Goal: Task Accomplishment & Management: Complete application form

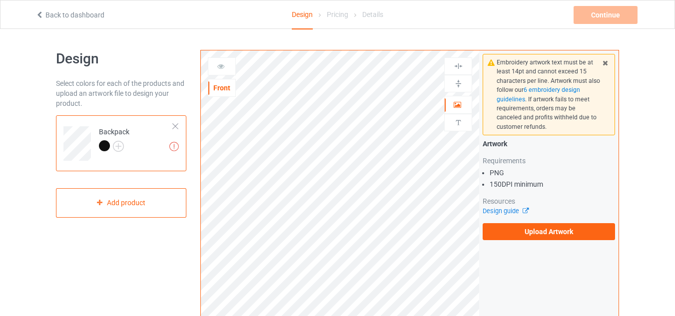
click at [174, 125] on div at bounding box center [175, 126] width 7 height 7
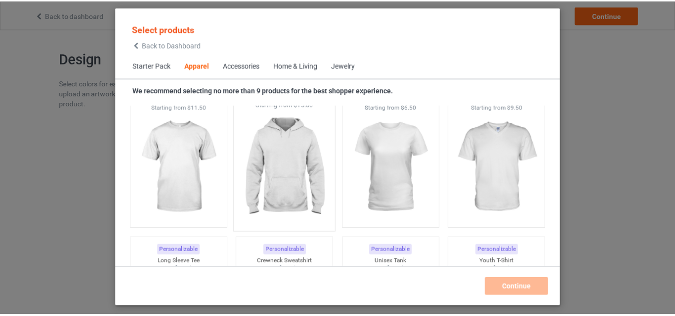
scroll to position [572, 0]
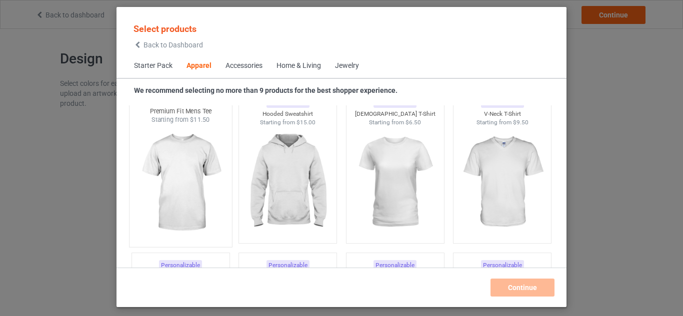
click at [206, 187] on img at bounding box center [180, 182] width 94 height 117
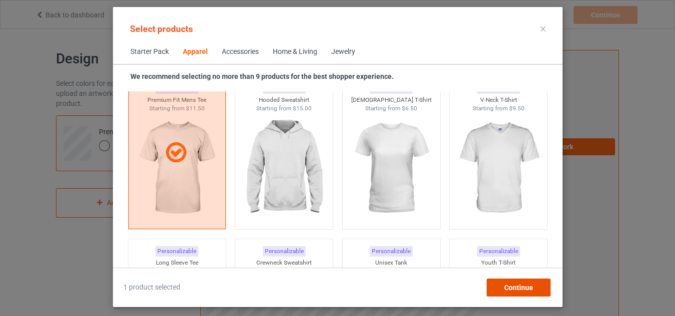
click at [510, 287] on span "Continue" at bounding box center [518, 288] width 29 height 8
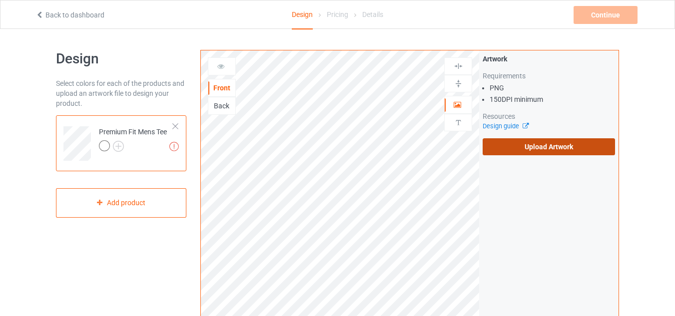
click at [511, 148] on label "Upload Artwork" at bounding box center [549, 146] width 132 height 17
click at [0, 0] on input "Upload Artwork" at bounding box center [0, 0] width 0 height 0
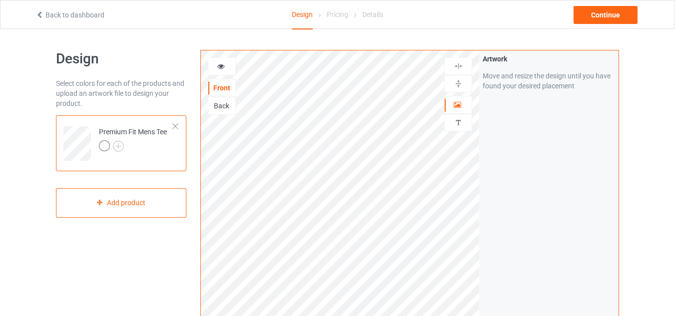
click at [222, 67] on icon at bounding box center [221, 64] width 8 height 7
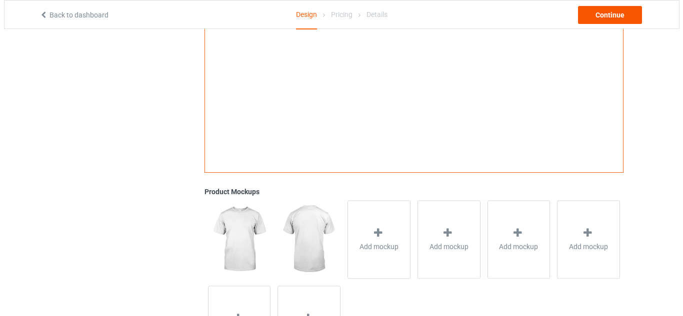
scroll to position [200, 0]
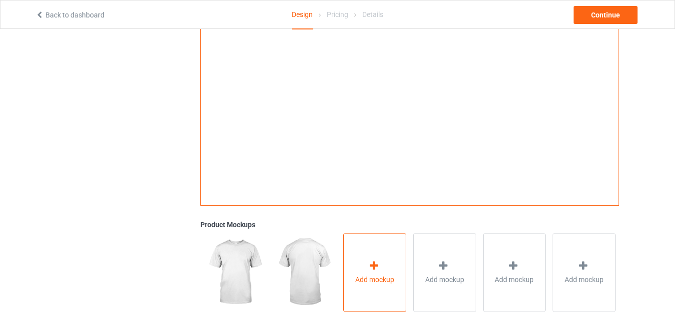
click at [349, 272] on div "Add mockup" at bounding box center [374, 272] width 63 height 78
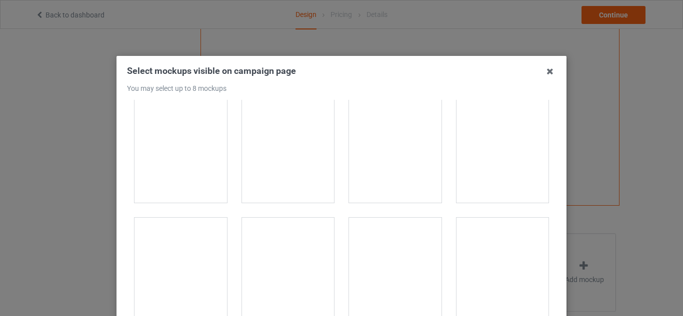
scroll to position [350, 0]
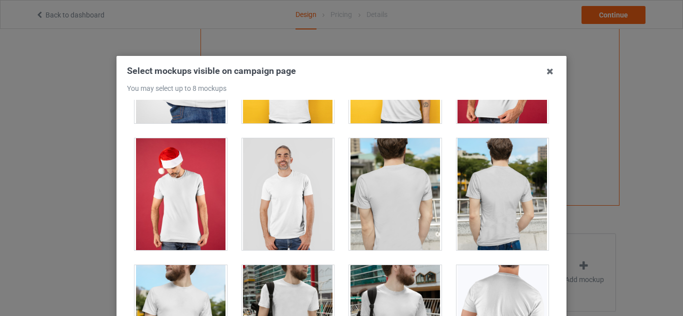
click at [194, 224] on div at bounding box center [180, 194] width 92 height 112
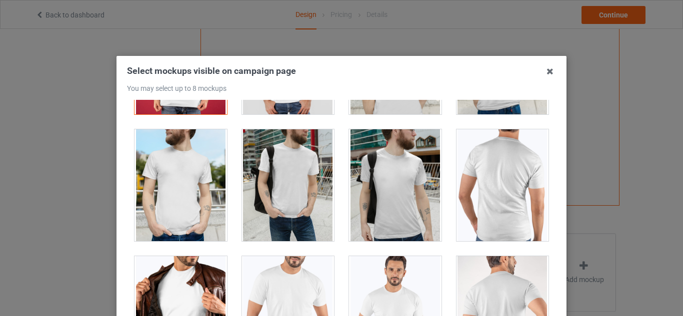
scroll to position [500, 0]
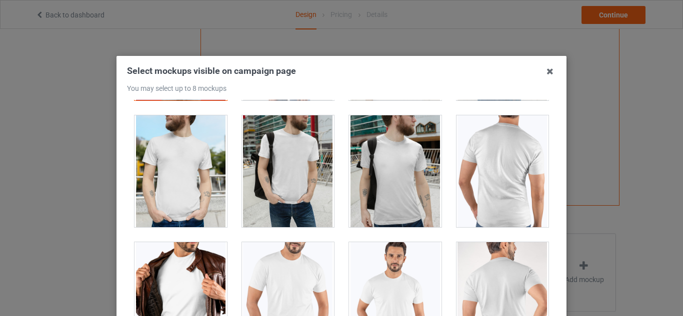
click at [198, 267] on div at bounding box center [180, 298] width 92 height 112
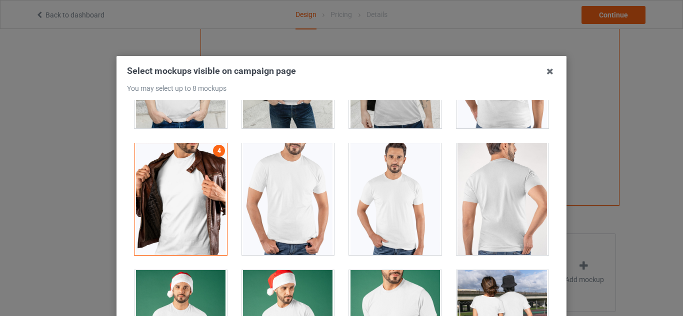
scroll to position [600, 0]
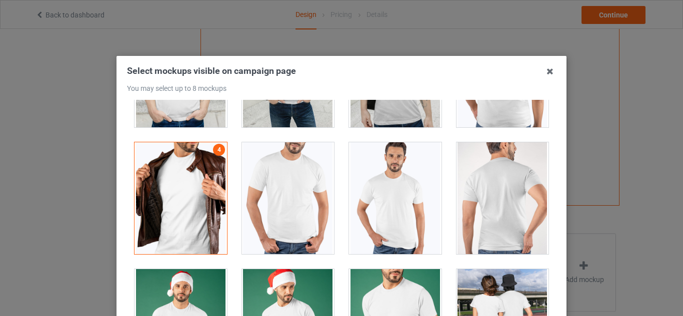
click at [401, 223] on div at bounding box center [395, 198] width 92 height 112
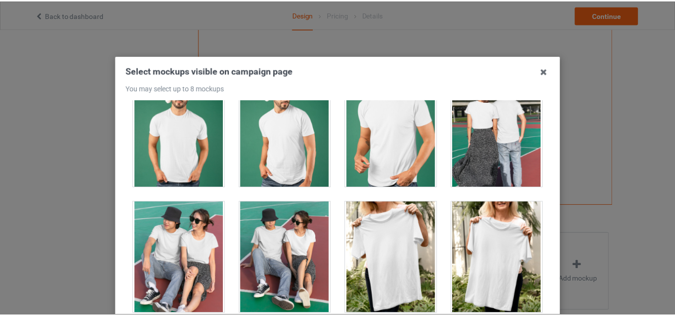
scroll to position [800, 0]
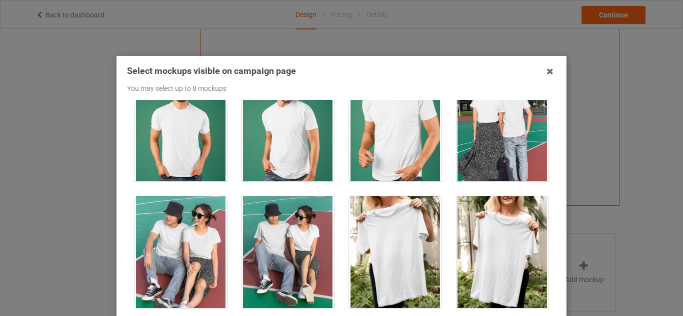
click at [277, 252] on div at bounding box center [288, 252] width 92 height 112
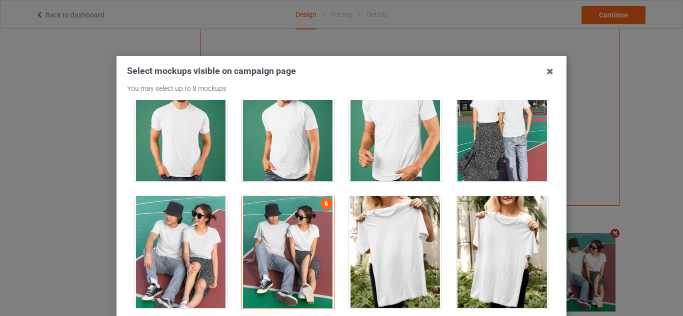
click at [199, 255] on div at bounding box center [180, 252] width 92 height 112
click at [543, 71] on icon at bounding box center [550, 71] width 16 height 16
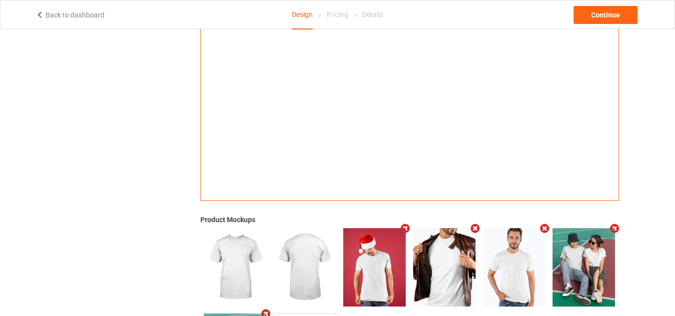
scroll to position [0, 0]
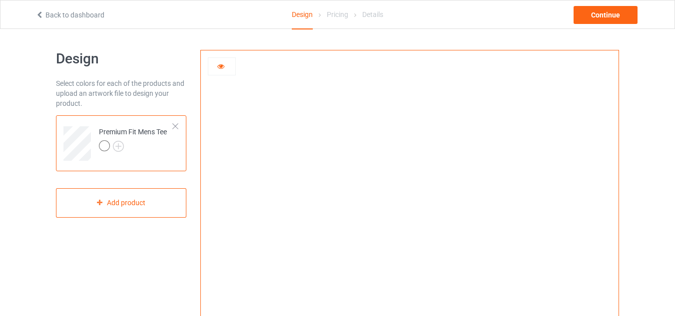
click at [410, 224] on img at bounding box center [409, 224] width 278 height 0
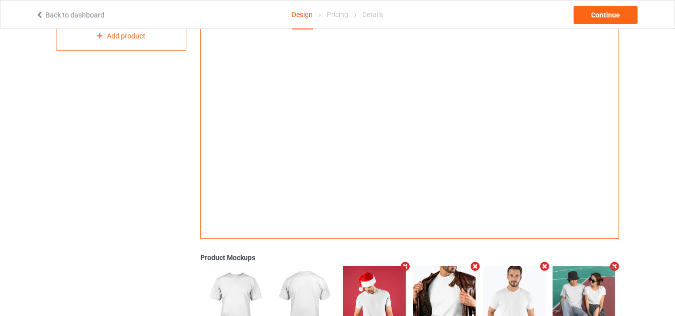
scroll to position [250, 0]
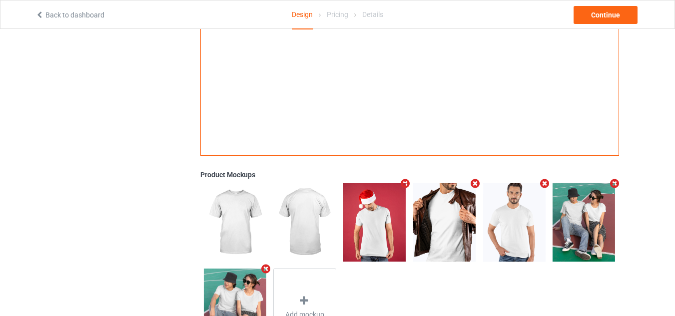
click at [386, 229] on img at bounding box center [374, 222] width 62 height 78
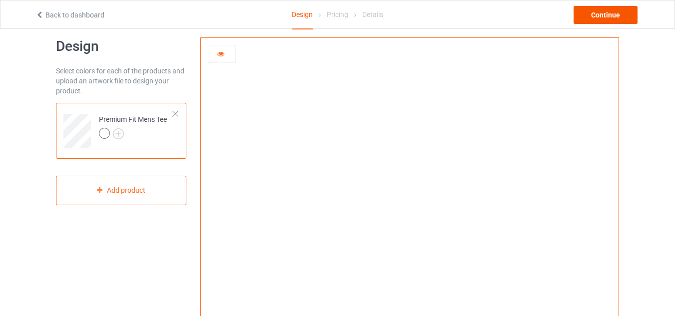
scroll to position [0, 0]
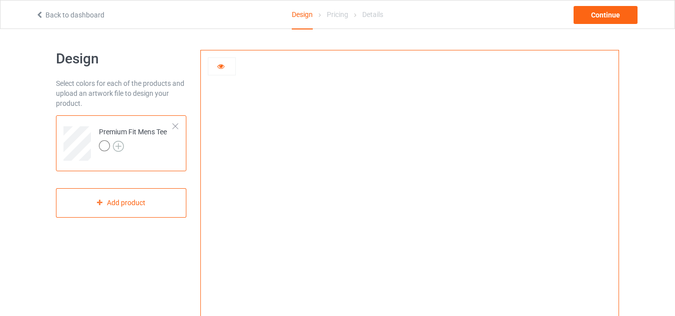
click at [120, 142] on img at bounding box center [118, 146] width 11 height 11
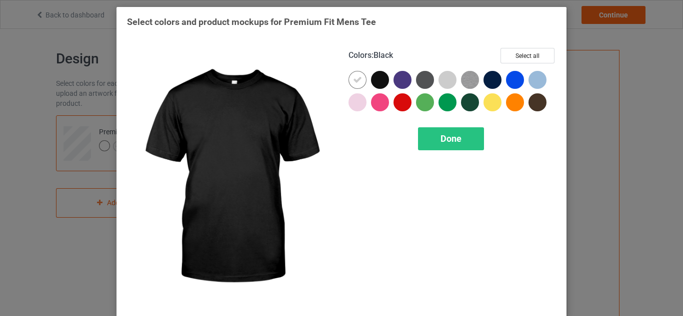
click at [376, 80] on div at bounding box center [380, 80] width 18 height 18
click at [377, 82] on icon at bounding box center [379, 79] width 9 height 9
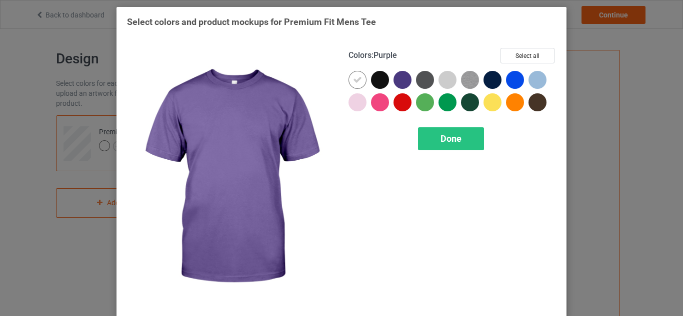
click at [400, 81] on div at bounding box center [402, 80] width 18 height 18
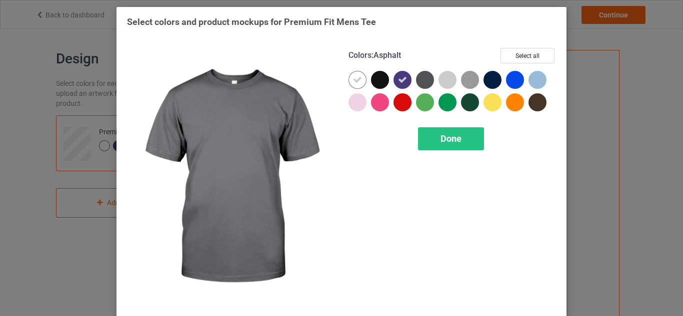
click at [425, 83] on div at bounding box center [425, 80] width 18 height 18
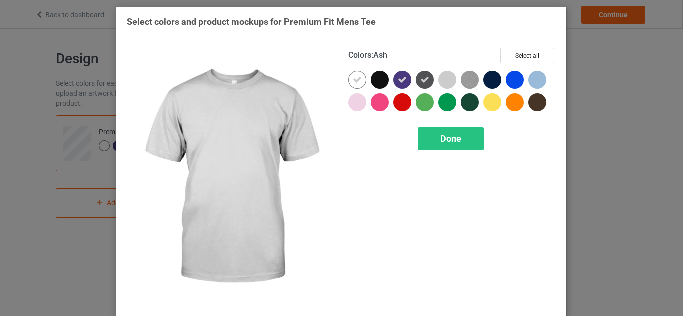
click at [440, 81] on div at bounding box center [447, 80] width 18 height 18
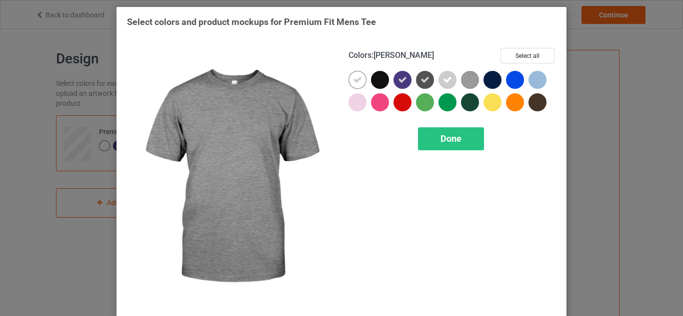
click at [464, 78] on img at bounding box center [470, 80] width 18 height 18
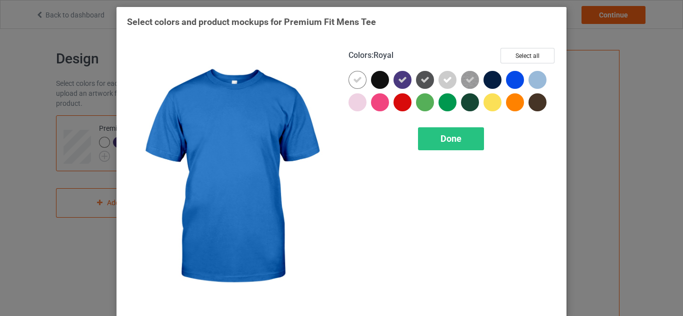
click at [508, 79] on div at bounding box center [515, 80] width 18 height 18
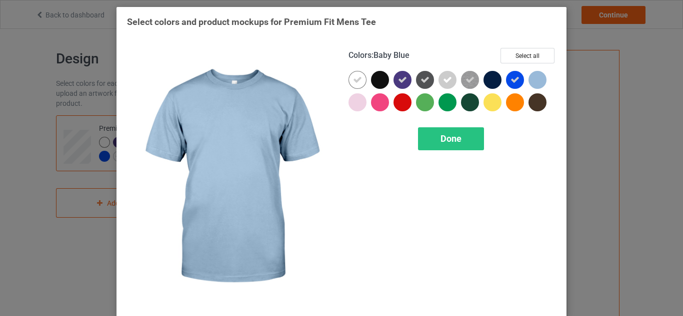
click at [546, 84] on div at bounding box center [539, 82] width 22 height 22
click at [536, 83] on icon at bounding box center [537, 79] width 9 height 9
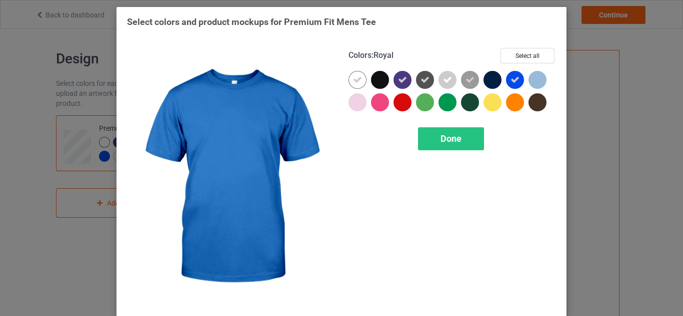
click at [528, 81] on div at bounding box center [537, 80] width 18 height 18
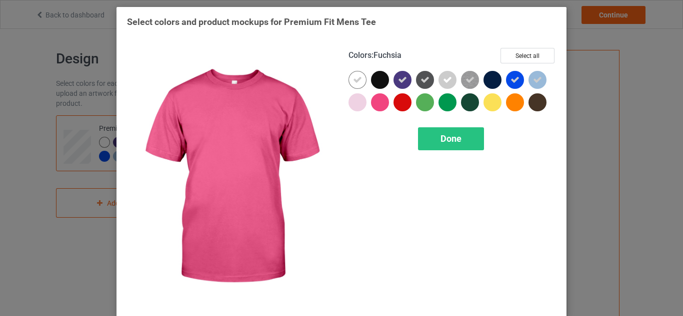
click at [362, 105] on div at bounding box center [357, 102] width 18 height 18
click at [379, 103] on div at bounding box center [380, 102] width 18 height 18
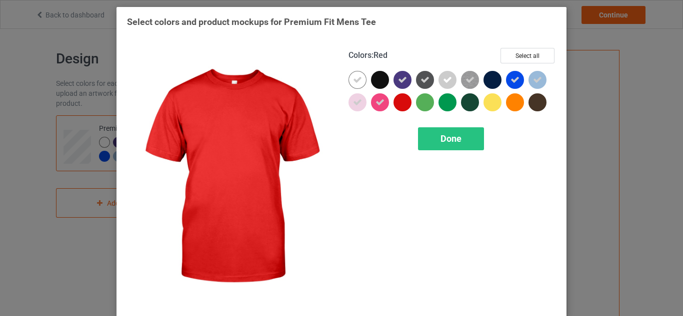
click at [397, 103] on div at bounding box center [402, 102] width 18 height 18
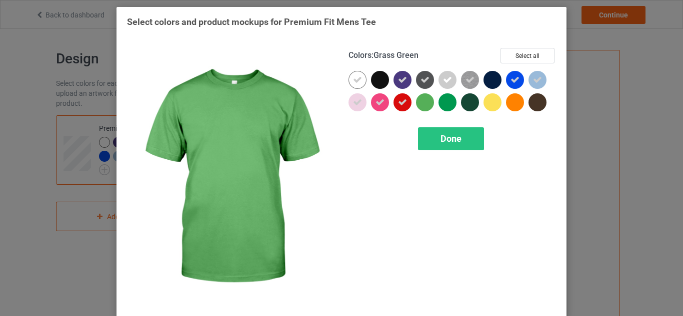
click at [428, 103] on div at bounding box center [425, 102] width 18 height 18
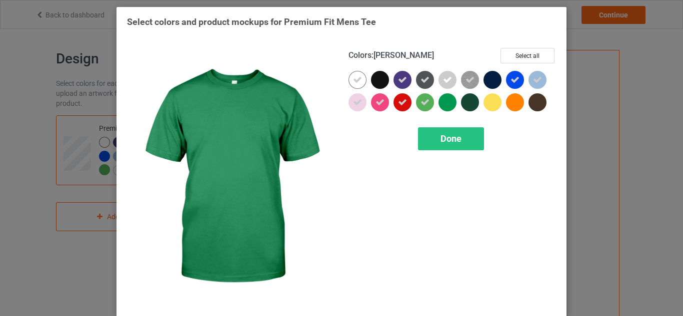
click at [439, 102] on div at bounding box center [447, 102] width 18 height 18
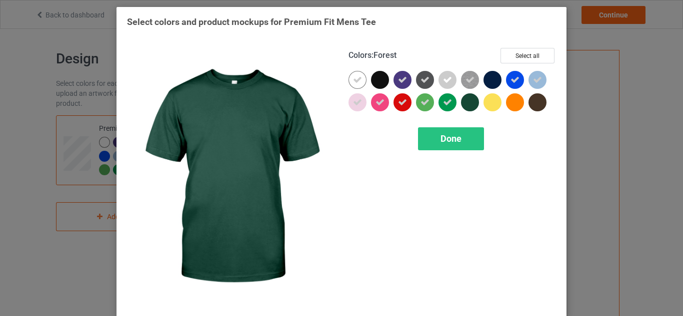
click at [463, 101] on div at bounding box center [470, 102] width 18 height 18
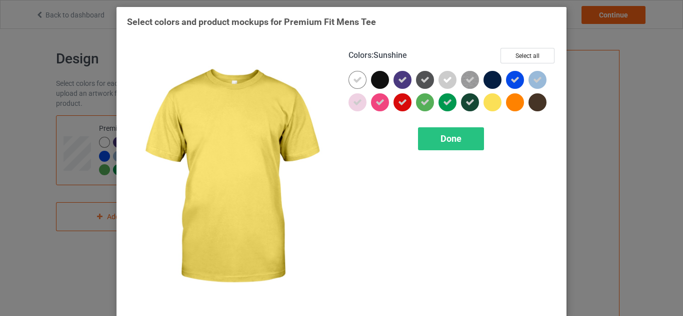
click at [485, 102] on div at bounding box center [492, 102] width 18 height 18
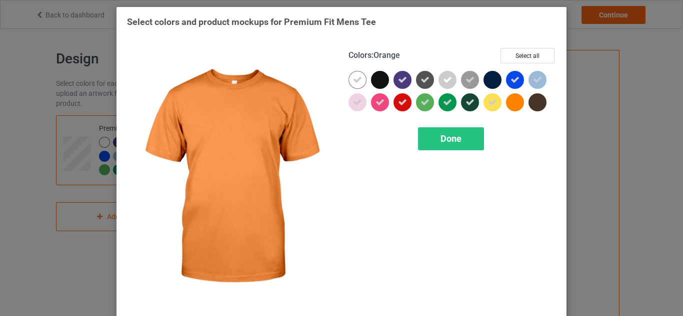
click at [513, 104] on div at bounding box center [515, 102] width 18 height 18
click at [462, 141] on div "Done" at bounding box center [451, 138] width 66 height 23
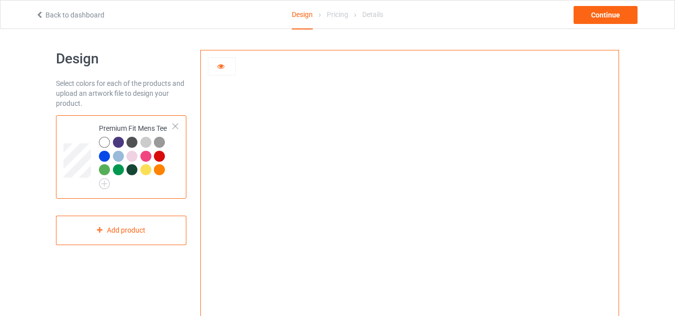
click at [121, 171] on div at bounding box center [118, 169] width 11 height 11
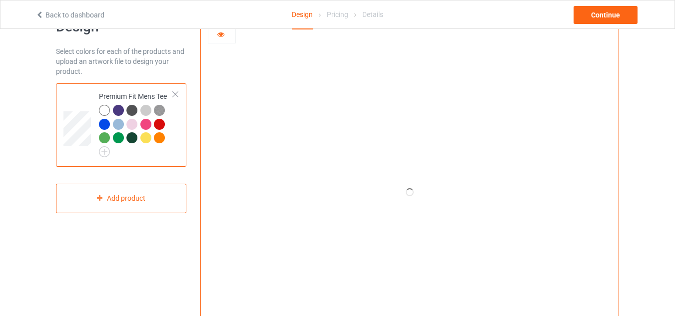
scroll to position [50, 0]
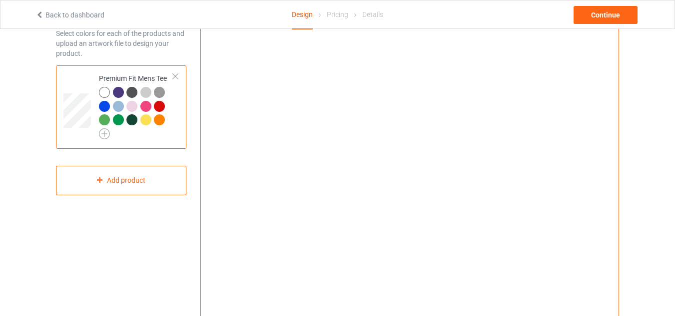
click at [109, 134] on img at bounding box center [104, 133] width 11 height 11
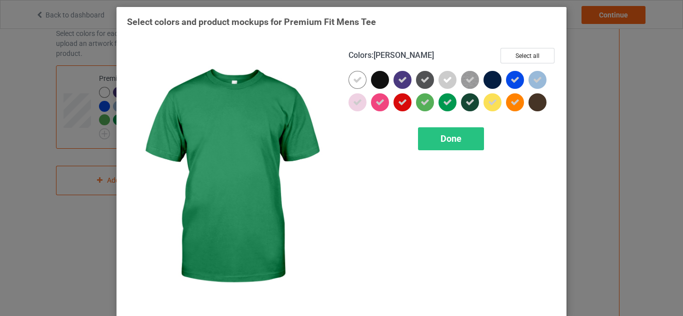
click at [439, 106] on div at bounding box center [447, 102] width 18 height 18
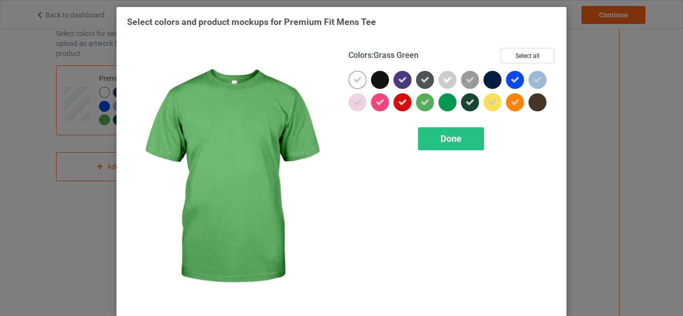
click at [422, 105] on icon at bounding box center [424, 102] width 9 height 9
click at [430, 137] on div "Done" at bounding box center [451, 138] width 66 height 23
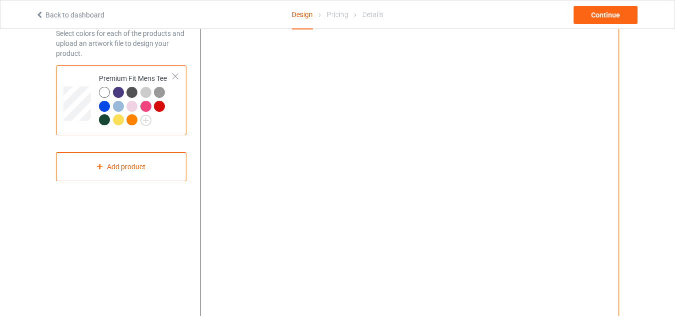
click at [132, 120] on div at bounding box center [131, 119] width 11 height 11
click at [118, 121] on div at bounding box center [118, 119] width 11 height 11
click at [130, 114] on div at bounding box center [131, 119] width 11 height 11
click at [103, 93] on div at bounding box center [104, 92] width 11 height 11
click at [121, 92] on div at bounding box center [118, 92] width 11 height 11
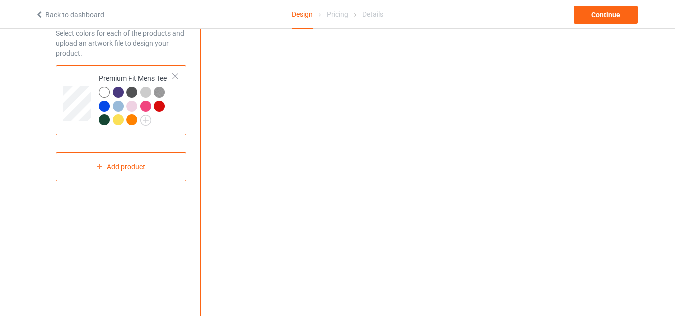
click at [133, 122] on div at bounding box center [131, 119] width 11 height 11
click at [119, 117] on div at bounding box center [118, 119] width 11 height 11
click at [105, 119] on div at bounding box center [104, 119] width 11 height 11
click at [101, 93] on div at bounding box center [104, 92] width 11 height 11
click at [119, 93] on div at bounding box center [118, 92] width 11 height 11
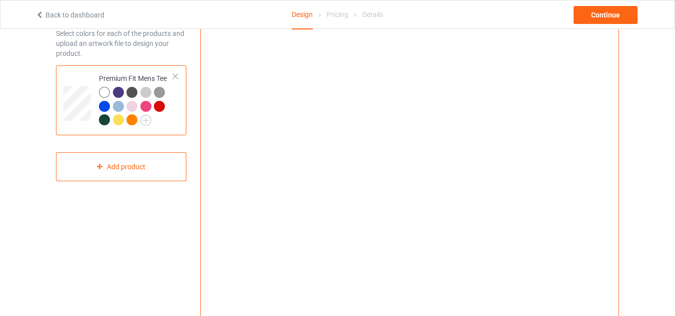
click at [128, 93] on div at bounding box center [131, 92] width 11 height 11
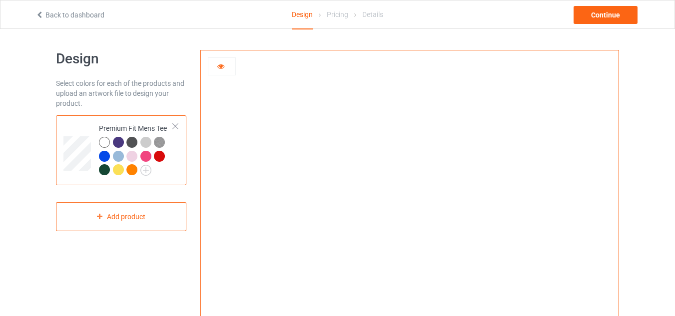
click at [225, 70] on div at bounding box center [221, 66] width 27 height 10
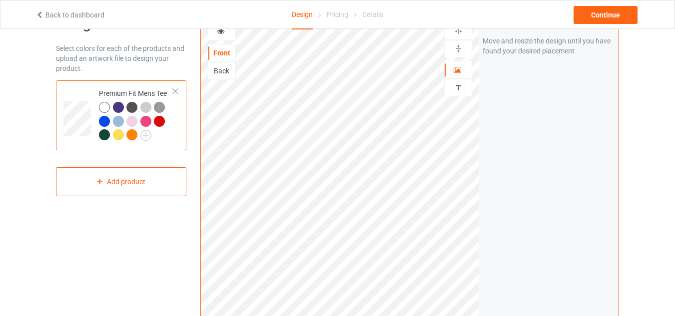
scroll to position [50, 0]
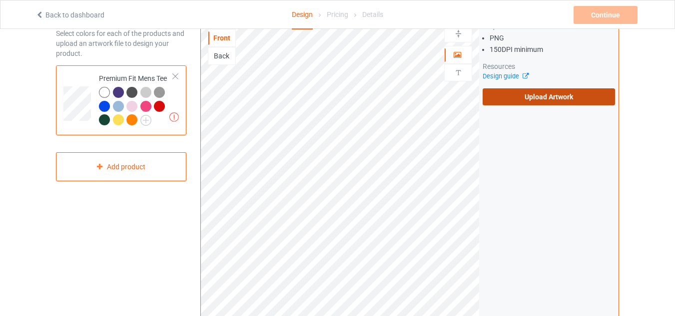
click at [568, 93] on label "Upload Artwork" at bounding box center [549, 96] width 132 height 17
click at [0, 0] on input "Upload Artwork" at bounding box center [0, 0] width 0 height 0
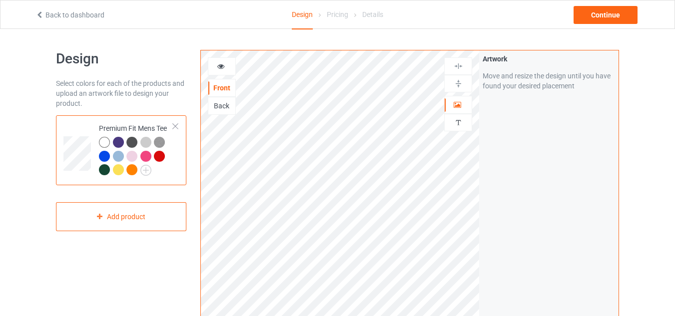
click at [234, 59] on div at bounding box center [222, 66] width 28 height 18
click at [220, 68] on icon at bounding box center [221, 64] width 8 height 7
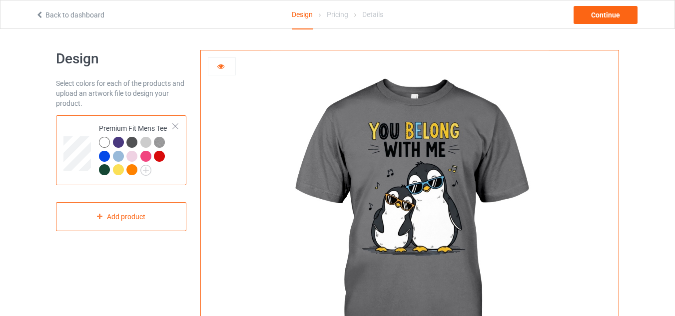
click at [118, 145] on div at bounding box center [118, 142] width 11 height 11
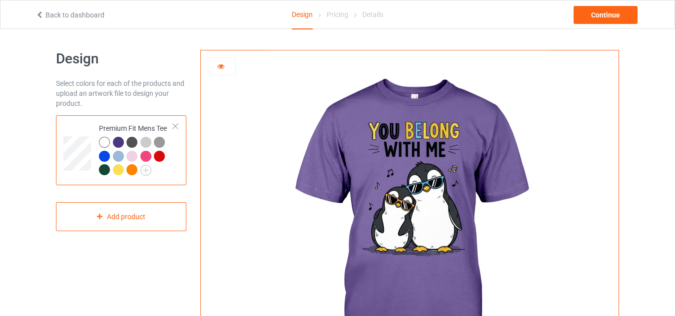
click at [133, 142] on div at bounding box center [131, 142] width 11 height 11
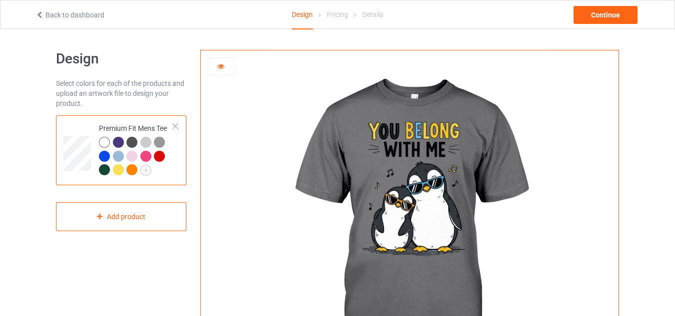
click at [155, 156] on div at bounding box center [159, 156] width 11 height 11
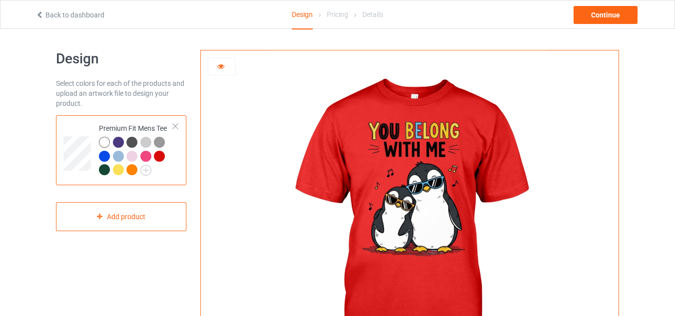
click at [127, 170] on div at bounding box center [131, 169] width 11 height 11
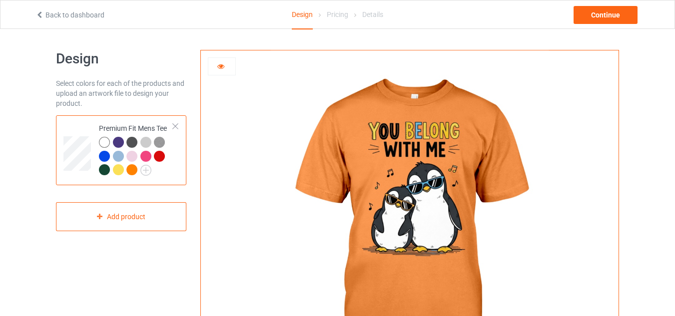
click at [117, 174] on div at bounding box center [118, 169] width 11 height 11
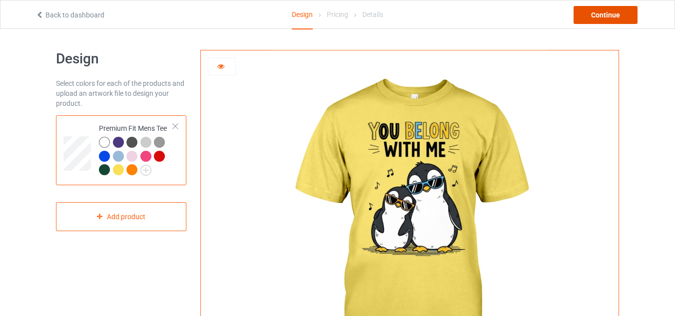
click at [605, 10] on div "Continue" at bounding box center [606, 15] width 64 height 18
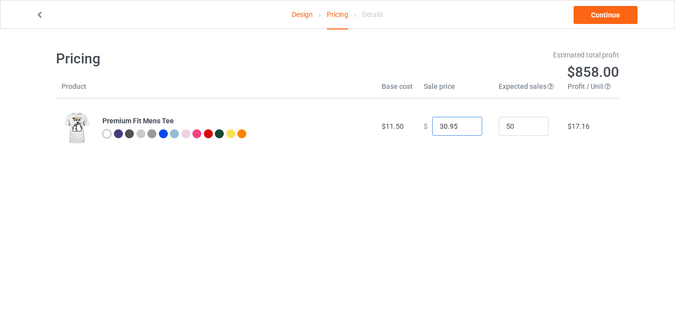
click at [464, 123] on input "30.95" at bounding box center [457, 126] width 50 height 19
click at [464, 123] on input "31.95" at bounding box center [457, 126] width 50 height 19
click at [464, 123] on input "32.95" at bounding box center [457, 126] width 50 height 19
click at [464, 123] on input "33.95" at bounding box center [457, 126] width 50 height 19
click at [464, 123] on input "34.95" at bounding box center [457, 126] width 50 height 19
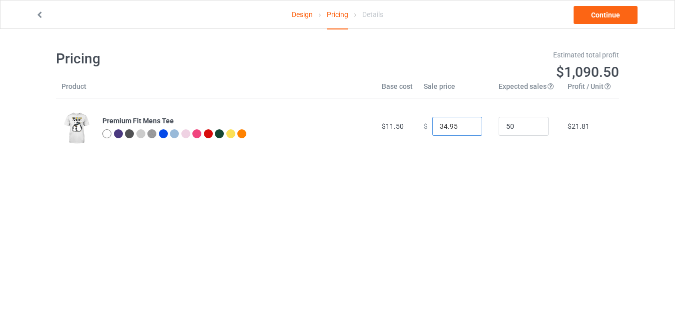
click at [454, 128] on input "34.95" at bounding box center [457, 126] width 50 height 19
click at [440, 129] on input "3150" at bounding box center [457, 126] width 50 height 19
click at [446, 126] on input "3150" at bounding box center [457, 126] width 50 height 19
click at [441, 126] on input "3150" at bounding box center [457, 126] width 50 height 19
type input "31.50"
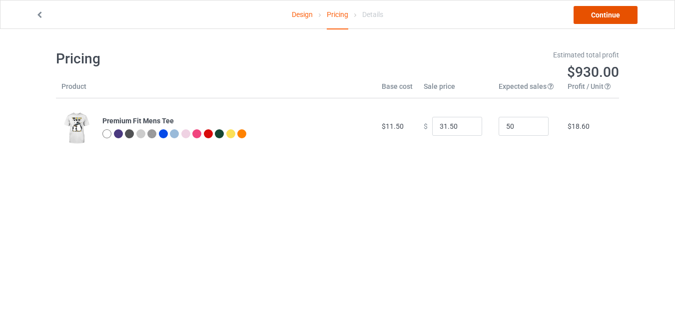
click at [604, 14] on link "Continue" at bounding box center [606, 15] width 64 height 18
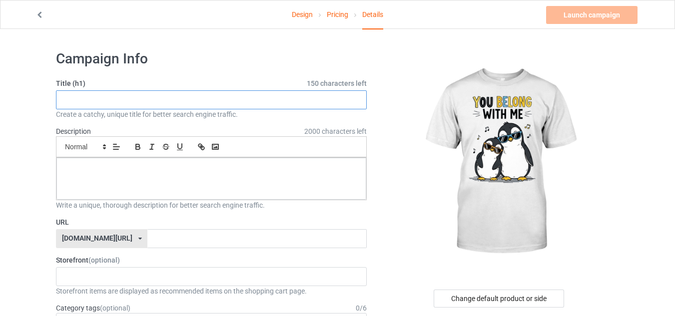
click at [283, 92] on input "text" at bounding box center [211, 99] width 311 height 19
click at [186, 167] on p at bounding box center [211, 168] width 294 height 9
click at [123, 105] on input "text" at bounding box center [211, 99] width 311 height 19
drag, startPoint x: 95, startPoint y: 129, endPoint x: 51, endPoint y: 123, distance: 44.4
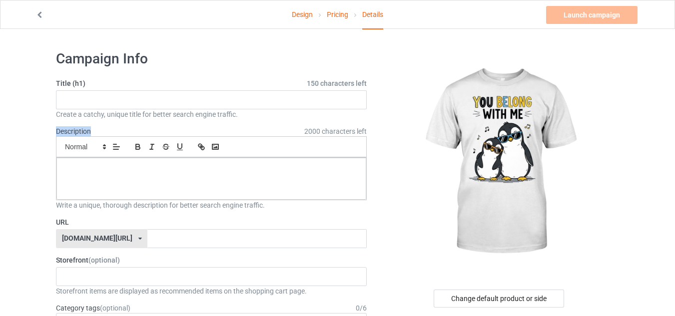
copy label "Description"
click at [495, 170] on img at bounding box center [500, 162] width 180 height 225
click at [137, 102] on input "text" at bounding box center [211, 99] width 311 height 19
paste input "love in every moment"
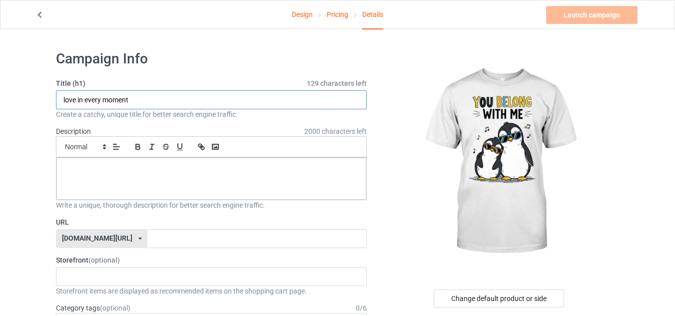
type input "love in every moment"
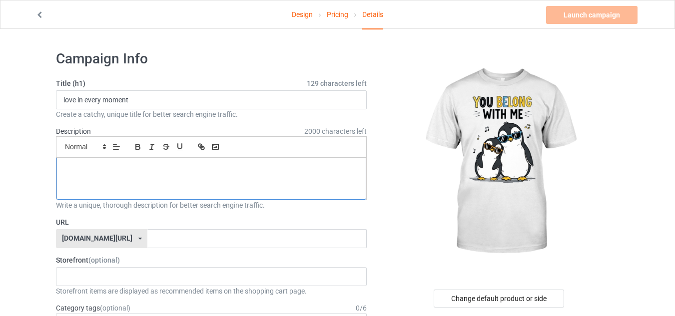
click at [112, 178] on div at bounding box center [211, 179] width 310 height 42
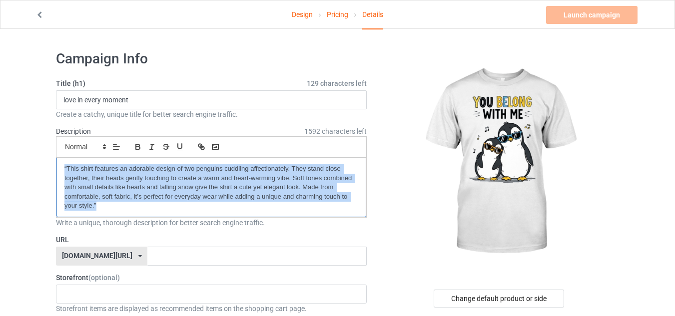
drag, startPoint x: 133, startPoint y: 199, endPoint x: 3, endPoint y: 167, distance: 134.4
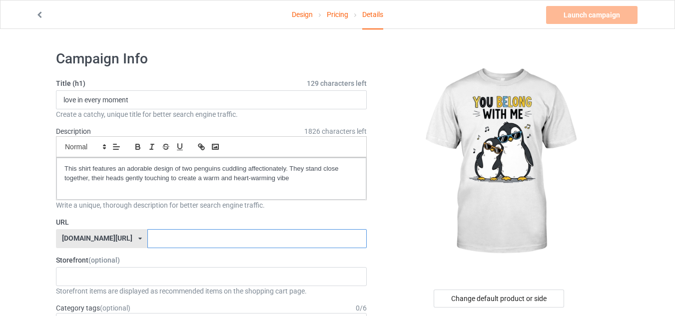
click at [167, 235] on input "text" at bounding box center [256, 238] width 219 height 19
click at [150, 277] on div "chillinwithpenguins dolphin lover 68c2dbaf79d590002f20311d 682a0764c8025a002fa6…" at bounding box center [211, 276] width 311 height 19
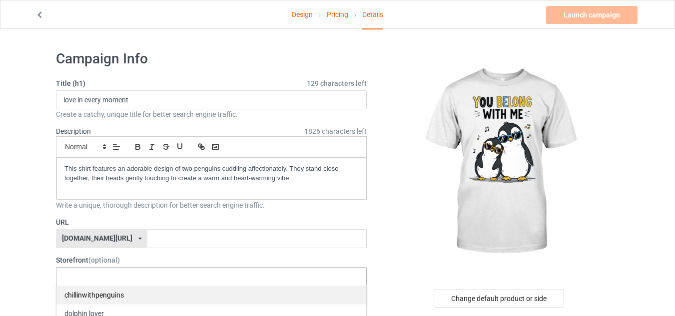
click at [129, 291] on div "chillinwithpenguins" at bounding box center [211, 295] width 310 height 18
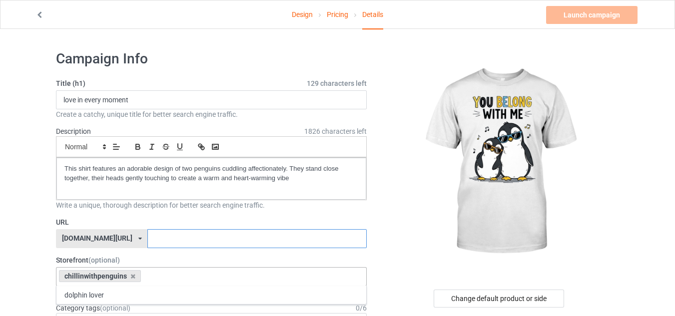
click at [165, 240] on input "text" at bounding box center [256, 238] width 219 height 19
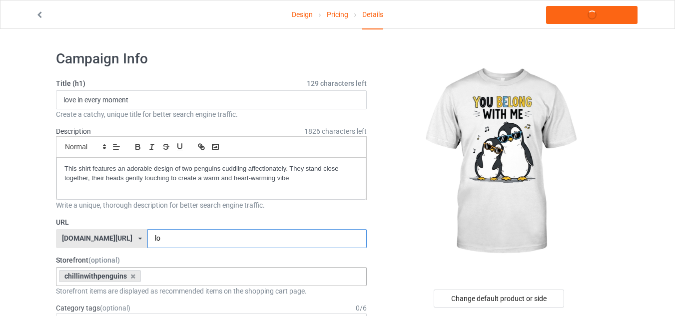
type input "l"
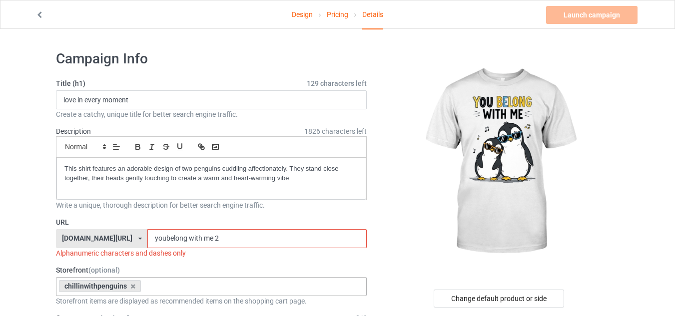
click at [159, 241] on input "youbelong with me 2" at bounding box center [256, 238] width 219 height 19
click at [147, 237] on input "youbelong with me 2" at bounding box center [256, 238] width 219 height 19
click at [188, 239] on input "you belong with me 2" at bounding box center [256, 238] width 219 height 19
drag, startPoint x: 225, startPoint y: 236, endPoint x: 120, endPoint y: 242, distance: 105.1
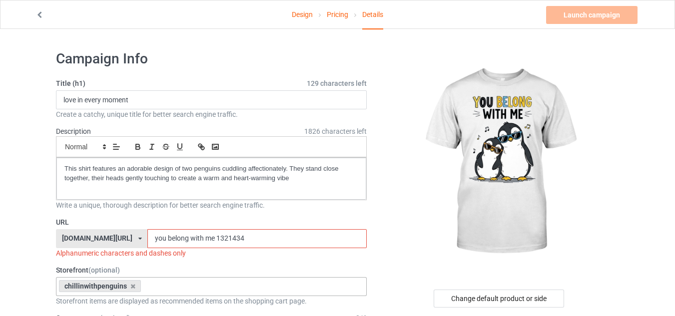
click at [147, 242] on input "you belong with me 1321434" at bounding box center [256, 238] width 219 height 19
drag, startPoint x: 187, startPoint y: 254, endPoint x: 47, endPoint y: 257, distance: 140.5
copy div "Alphanumeric characters and dashes only"
click at [147, 237] on input "you belong with me 1321434" at bounding box center [256, 238] width 219 height 19
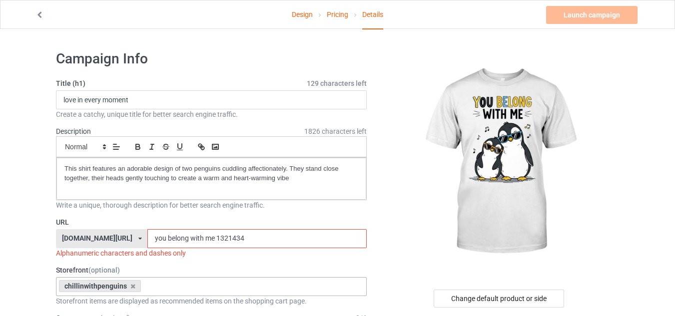
click at [147, 239] on input "you belong with me 1321434" at bounding box center [256, 238] width 219 height 19
drag, startPoint x: 235, startPoint y: 235, endPoint x: 95, endPoint y: 230, distance: 140.0
click at [105, 231] on div "[DOMAIN_NAME][URL] [DOMAIN_NAME][URL] 587d0d41cee36fd012c64a69 you belong with …" at bounding box center [211, 238] width 311 height 19
drag, startPoint x: 75, startPoint y: 221, endPoint x: 49, endPoint y: 215, distance: 26.7
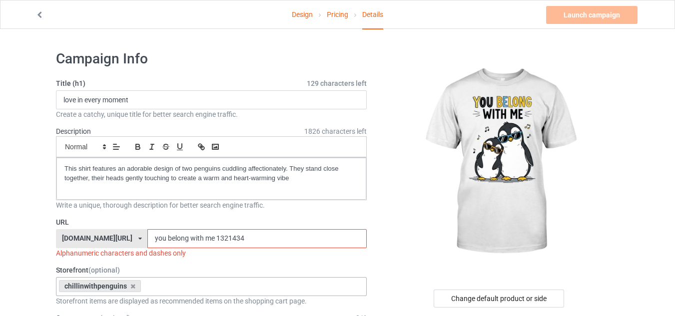
drag, startPoint x: 211, startPoint y: 237, endPoint x: 109, endPoint y: 230, distance: 102.2
click at [109, 230] on div "[DOMAIN_NAME][URL] [DOMAIN_NAME][URL] 587d0d41cee36fd012c64a69 you belong with …" at bounding box center [211, 238] width 311 height 19
paste input "penguin couple"
click at [153, 236] on input "penguin couple" at bounding box center [256, 238] width 219 height 19
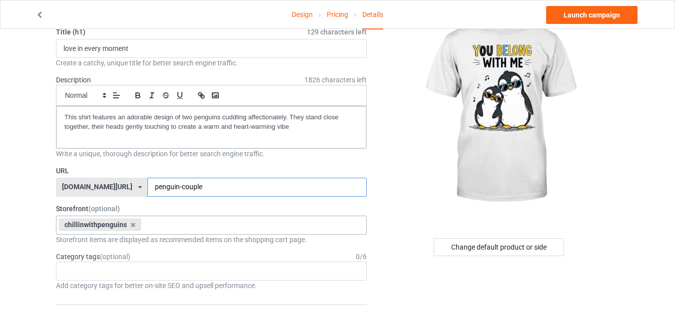
scroll to position [50, 0]
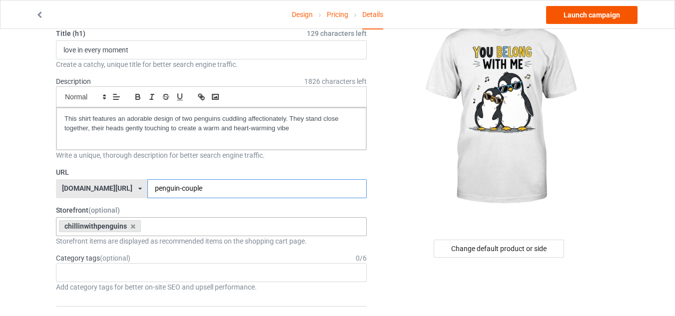
type input "penguin-couple"
click at [608, 14] on link "Launch campaign" at bounding box center [591, 15] width 91 height 18
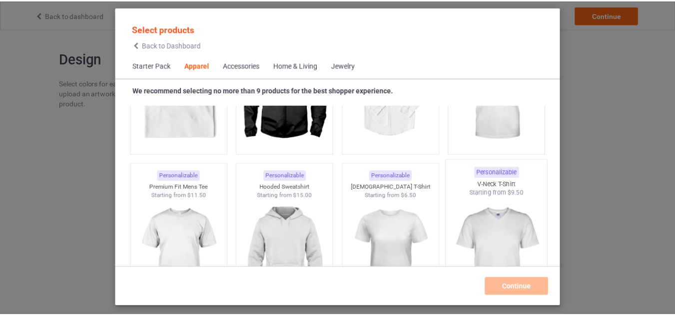
scroll to position [522, 0]
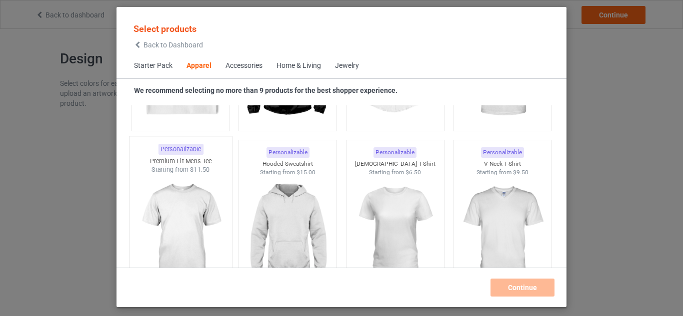
click at [183, 226] on img at bounding box center [180, 232] width 94 height 117
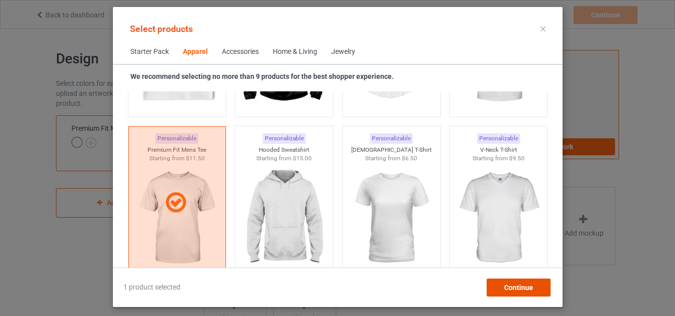
click at [512, 286] on span "Continue" at bounding box center [518, 288] width 29 height 8
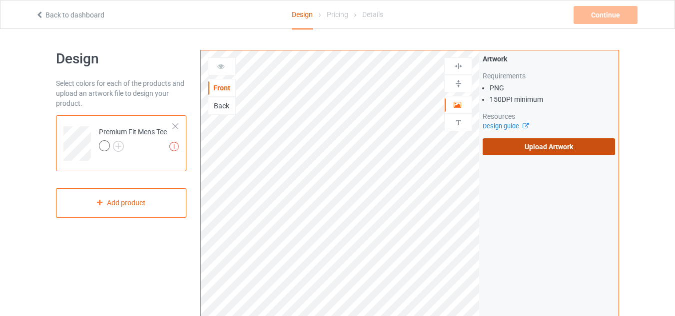
click at [559, 147] on label "Upload Artwork" at bounding box center [549, 146] width 132 height 17
click at [0, 0] on input "Upload Artwork" at bounding box center [0, 0] width 0 height 0
